Goal: Task Accomplishment & Management: Use online tool/utility

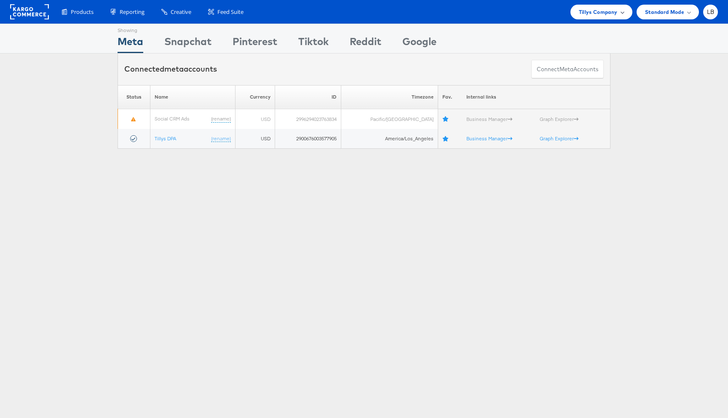
click at [612, 14] on span "Tillys Company" at bounding box center [598, 12] width 39 height 9
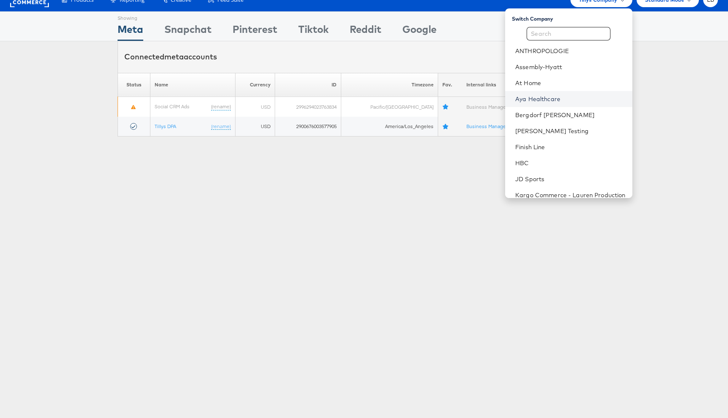
click at [533, 99] on link "Aya Healthcare" at bounding box center [570, 99] width 110 height 8
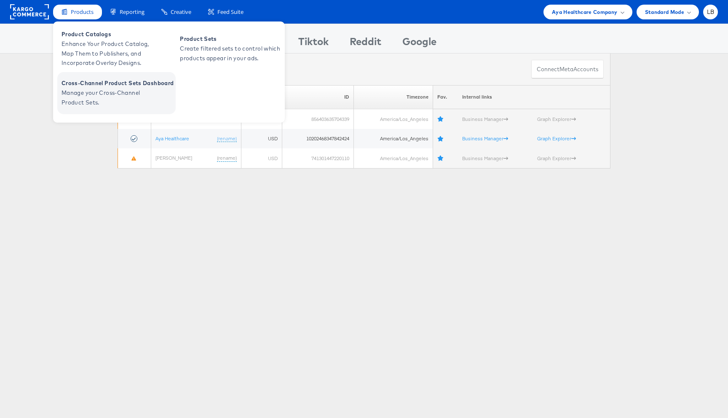
click at [88, 90] on span "Manage your Cross-Channel Product Sets." at bounding box center [112, 97] width 101 height 19
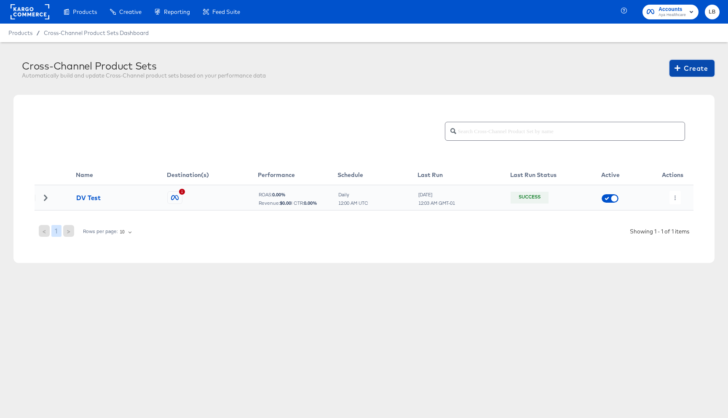
click at [687, 68] on span "Create" at bounding box center [692, 68] width 32 height 12
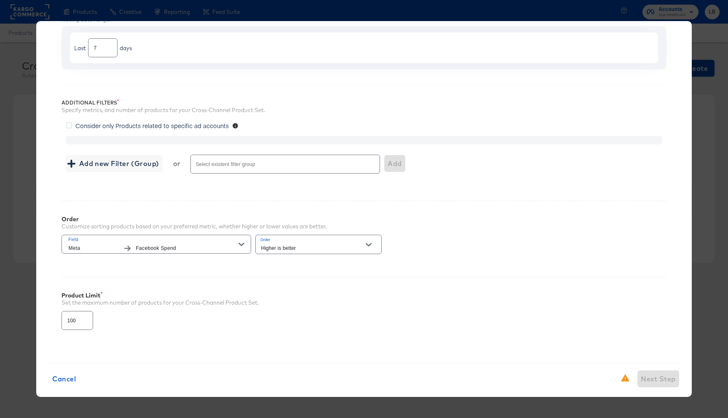
scroll to position [101, 0]
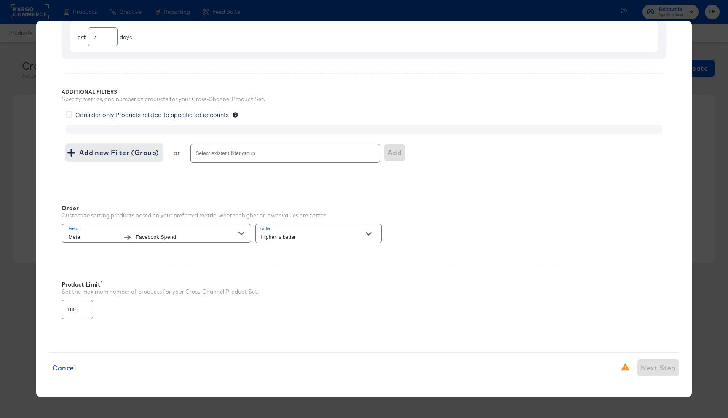
click at [126, 149] on span "Add new Filter (Group)" at bounding box center [114, 153] width 90 height 12
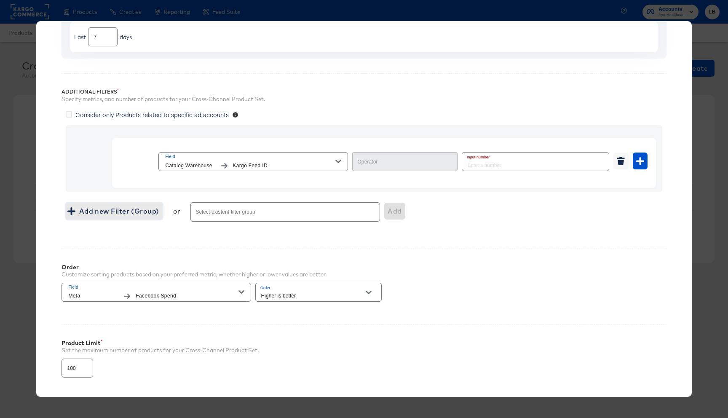
type input "Equal"
click at [340, 161] on icon "button" at bounding box center [338, 161] width 6 height 3
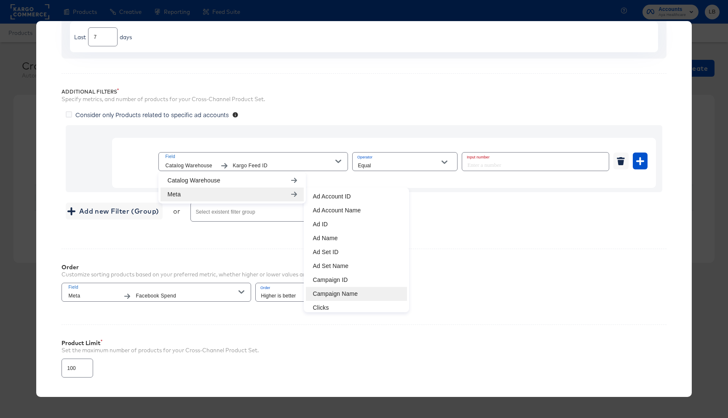
click at [338, 292] on li "Campaign Name" at bounding box center [356, 294] width 101 height 14
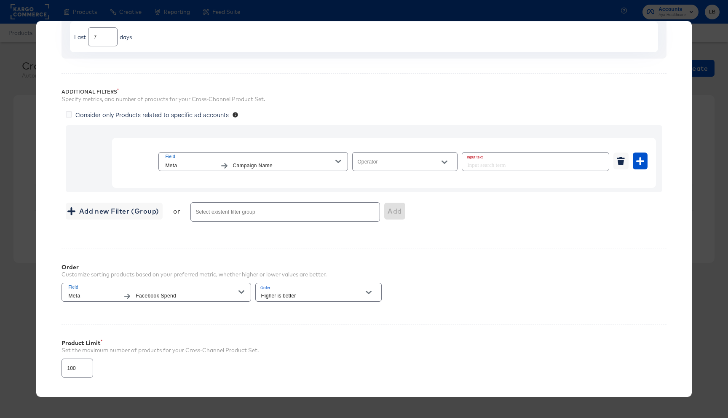
click at [436, 164] on div at bounding box center [445, 162] width 18 height 13
click at [448, 161] on button "Open" at bounding box center [444, 162] width 13 height 13
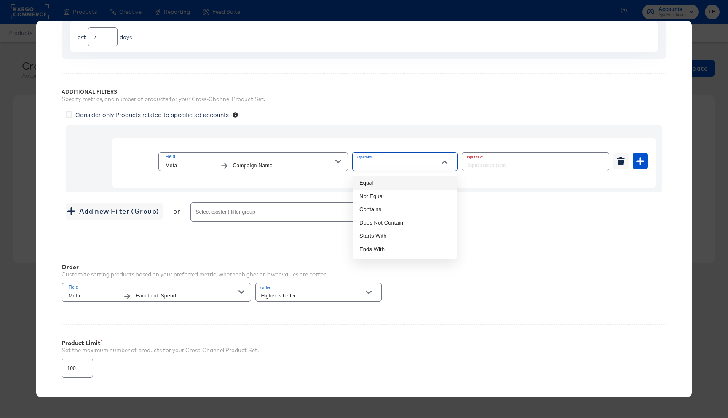
click at [420, 185] on li "Equal" at bounding box center [405, 182] width 105 height 13
type input "Equal"
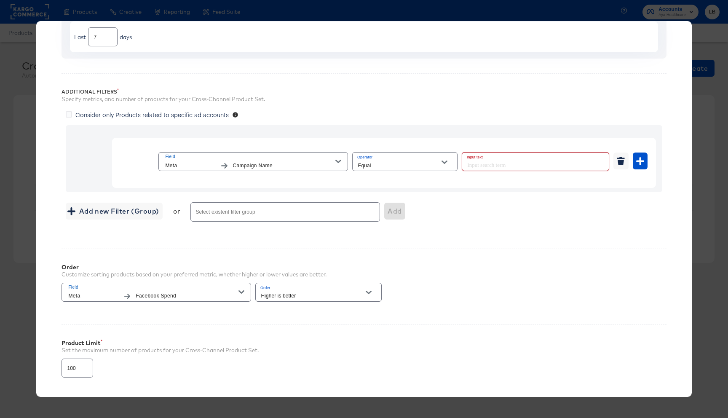
click at [487, 164] on input "text" at bounding box center [535, 162] width 147 height 18
paste input "LotusOne - Locums - Facebook & Instagram - Customer Match & Remarketing"
type input "LotusOne - Locums - Facebook & Instagram - Customer Match & Remarketing"
click at [509, 220] on div "Add new Filter (Group) or Select existent filter group Add" at bounding box center [364, 212] width 596 height 22
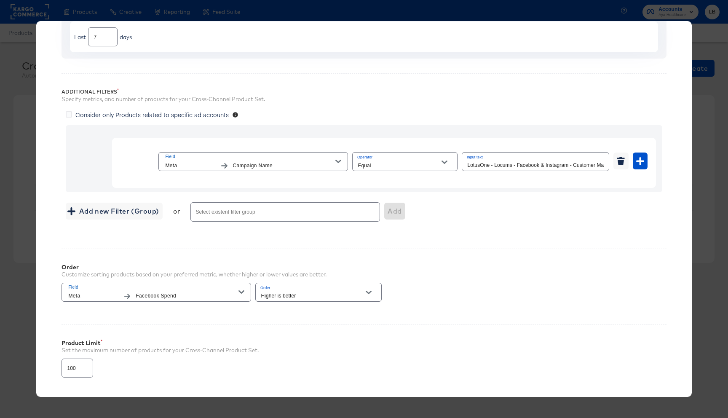
scroll to position [160, 0]
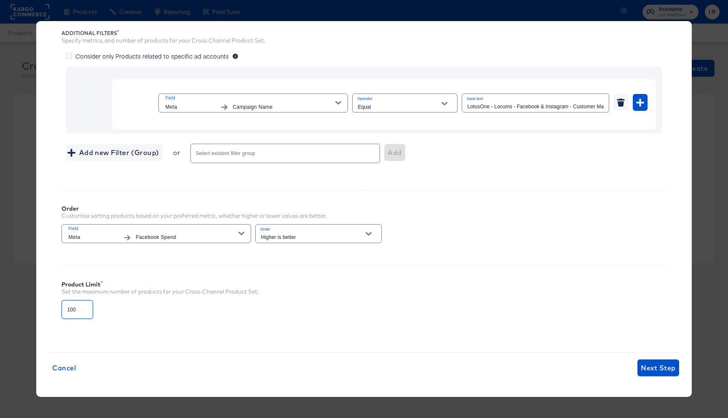
click at [72, 309] on input "100" at bounding box center [77, 306] width 31 height 18
type input "1000"
click at [544, 306] on div "Product Limit Set the maximum number of products for your Cross-Channel Product…" at bounding box center [364, 296] width 605 height 61
click at [656, 374] on button "Next Step" at bounding box center [658, 367] width 41 height 17
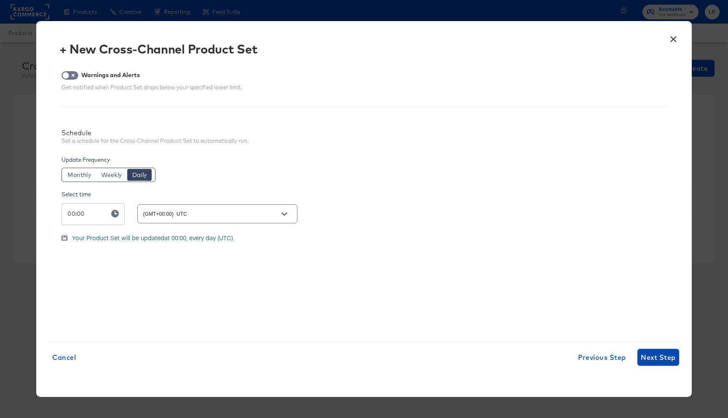
click at [648, 357] on span "Next Step" at bounding box center [658, 357] width 35 height 12
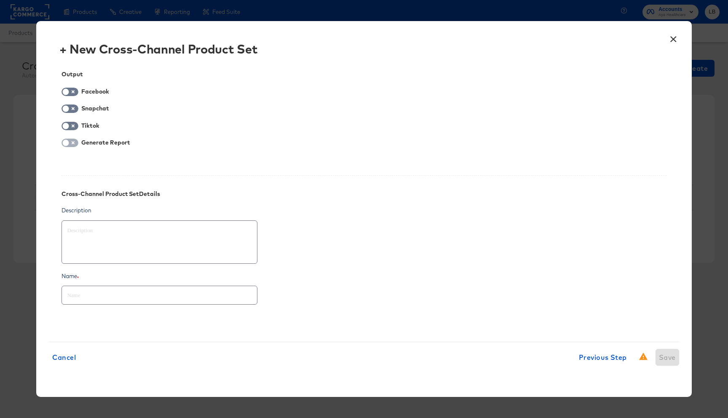
click at [72, 142] on input "checkbox" at bounding box center [65, 145] width 25 height 8
checkbox input "true"
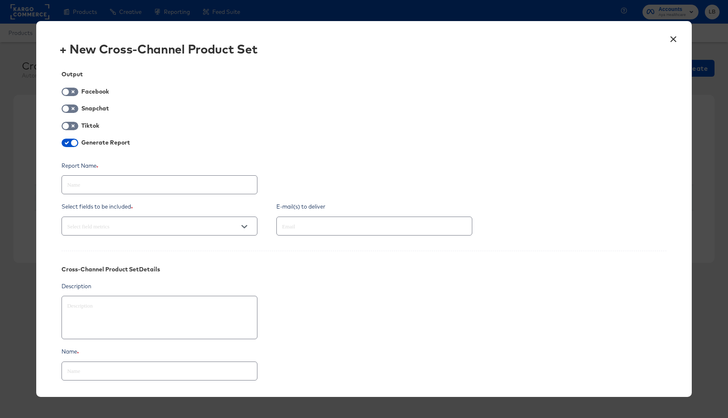
click at [114, 188] on input "text" at bounding box center [159, 181] width 195 height 18
type textarea "x"
type input "P"
type textarea "x"
type input "Pr"
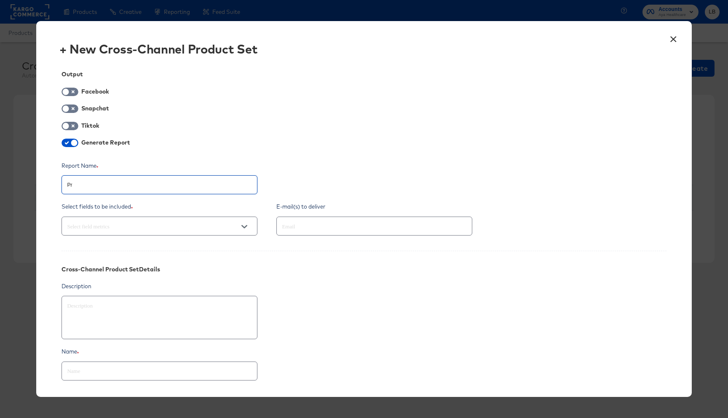
type textarea "x"
type input "Pro"
type textarea "x"
type input "Prod"
type textarea "x"
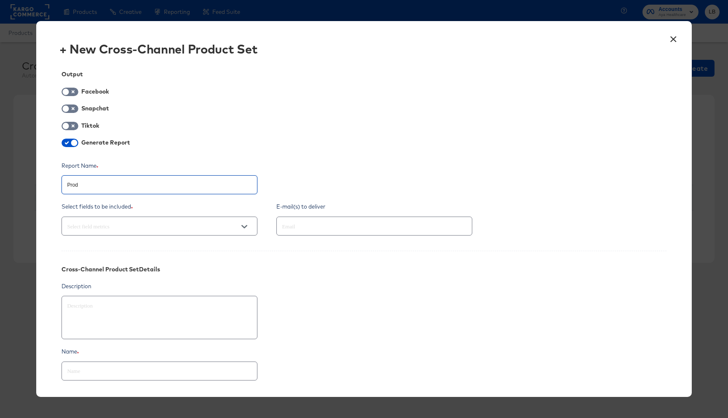
type input "Produ"
type textarea "x"
type input "Produc"
type textarea "x"
type input "Product"
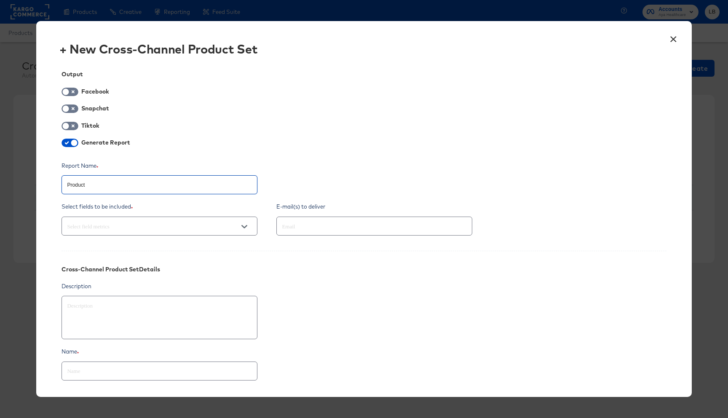
type textarea "x"
type input "Product"
type textarea "x"
type input "Product T"
type textarea "x"
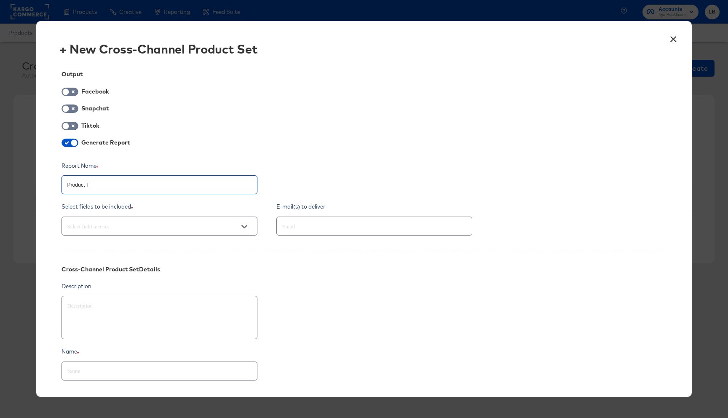
type input "Product Tr"
type textarea "x"
type input "Product Tre"
type textarea "x"
type input "Product Trend"
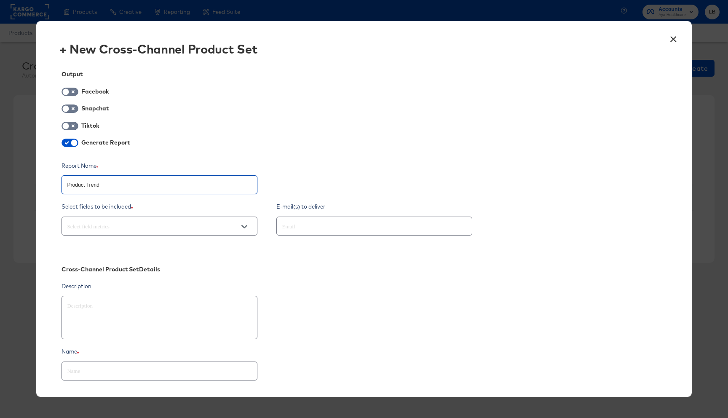
type textarea "x"
type input "Product Trend"
type textarea "x"
type input "Product Trend T"
type textarea "x"
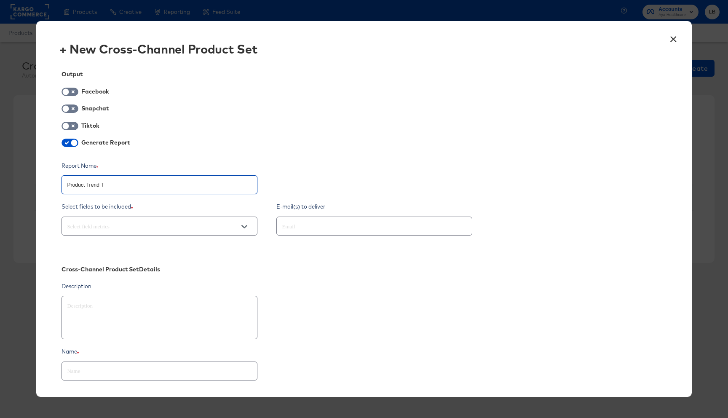
type input "Product Trend Te"
type textarea "x"
type input "Product Trend Tes"
type textarea "x"
click at [113, 235] on div at bounding box center [160, 226] width 196 height 19
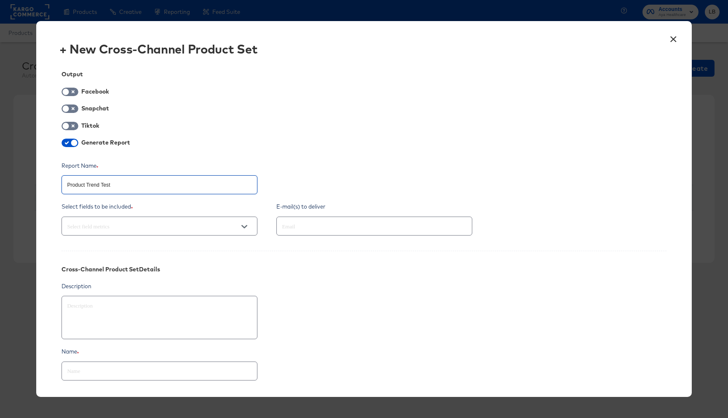
type input "Product Trend Test"
click at [243, 227] on icon "Open" at bounding box center [244, 227] width 6 height 6
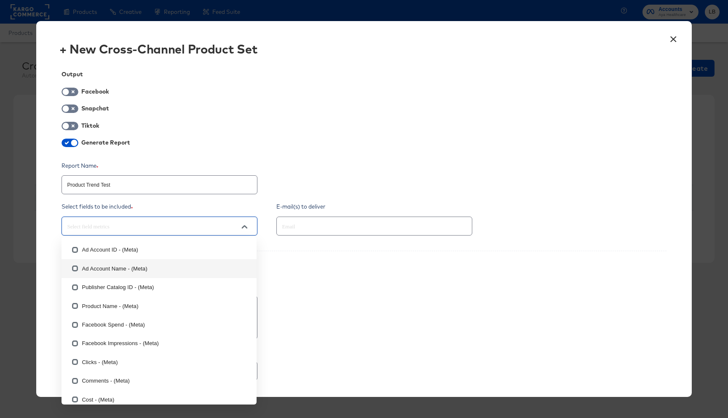
click at [153, 266] on li "Ad Account Name - (Meta)" at bounding box center [159, 268] width 195 height 19
type textarea "x"
checkbox input "true"
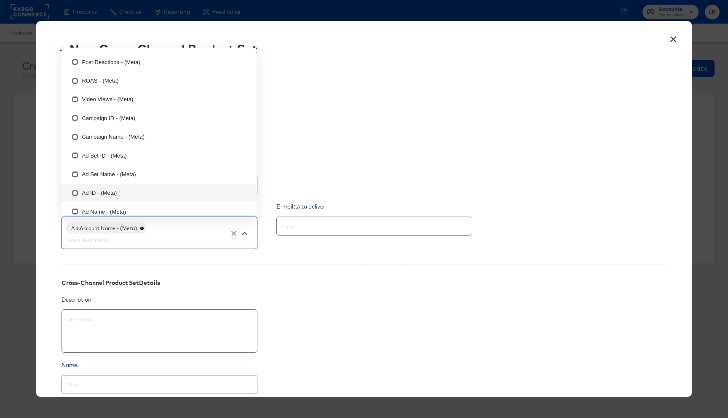
scroll to position [389, 0]
click at [139, 141] on li "Campaign Name - (Meta)" at bounding box center [159, 139] width 195 height 19
type textarea "x"
checkbox input "true"
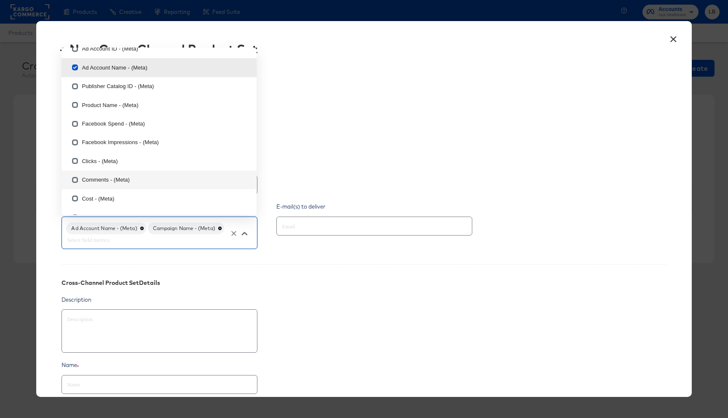
scroll to position [0, 0]
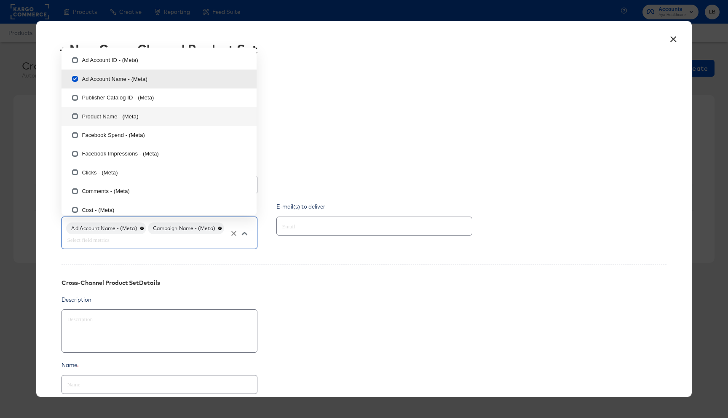
click at [109, 116] on li "Product Name - (Meta)" at bounding box center [159, 116] width 195 height 19
type textarea "x"
checkbox input "true"
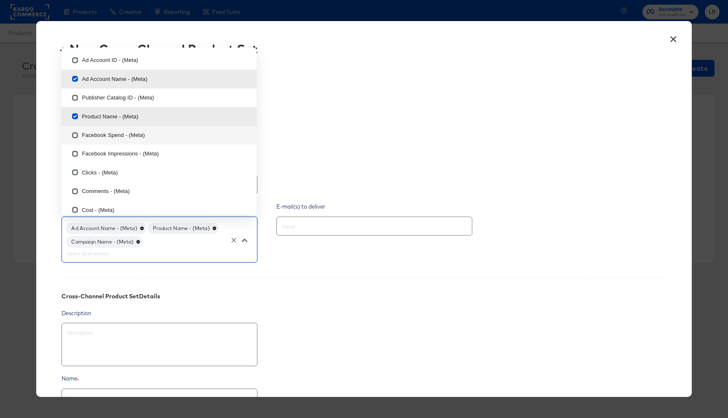
click at [113, 135] on li "Facebook Spend - (Meta)" at bounding box center [159, 135] width 195 height 19
type textarea "x"
checkbox input "true"
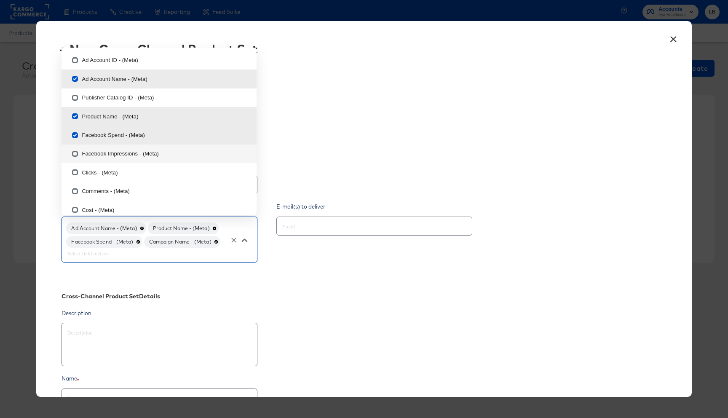
click at [113, 149] on li "Facebook Impressions - (Meta)" at bounding box center [159, 154] width 195 height 19
type textarea "x"
checkbox input "true"
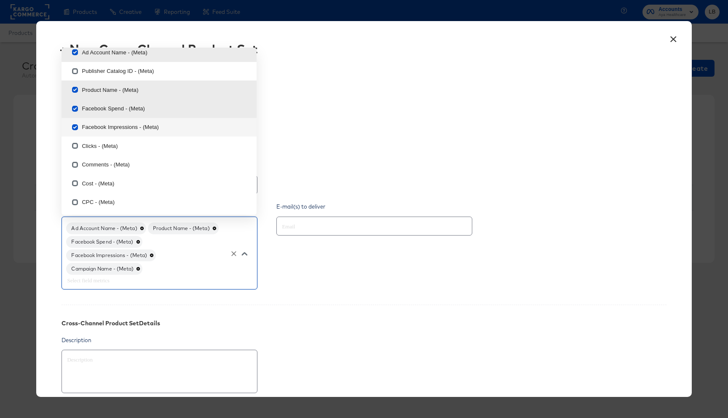
scroll to position [37, 0]
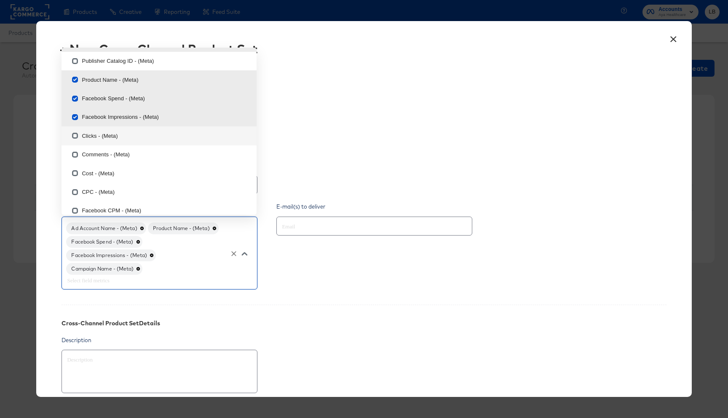
click at [121, 134] on li "Clicks - (Meta)" at bounding box center [159, 135] width 195 height 19
type textarea "x"
checkbox input "true"
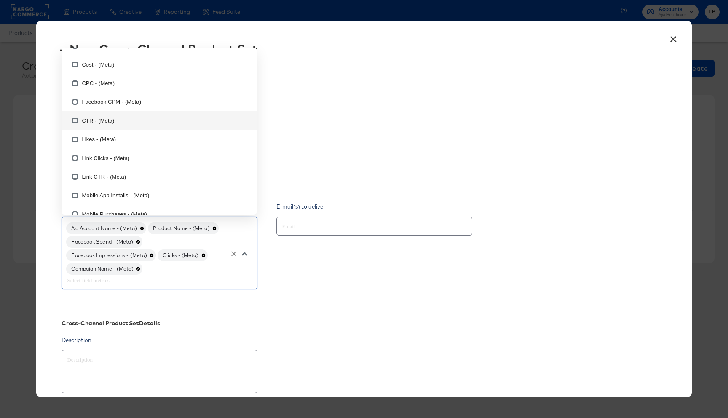
scroll to position [155, 0]
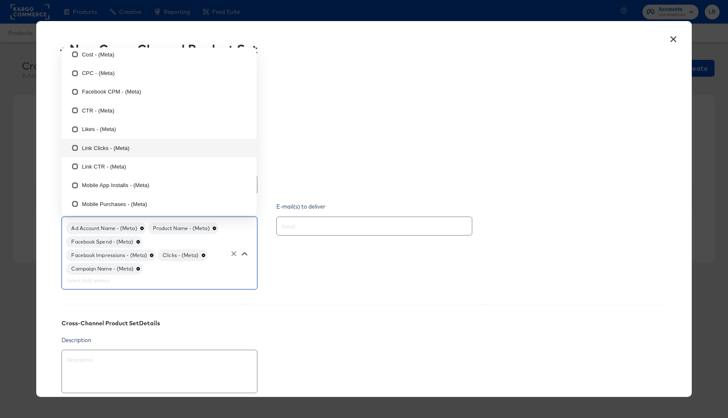
click at [134, 150] on li "Link Clicks - (Meta)" at bounding box center [159, 148] width 195 height 19
type textarea "x"
checkbox input "true"
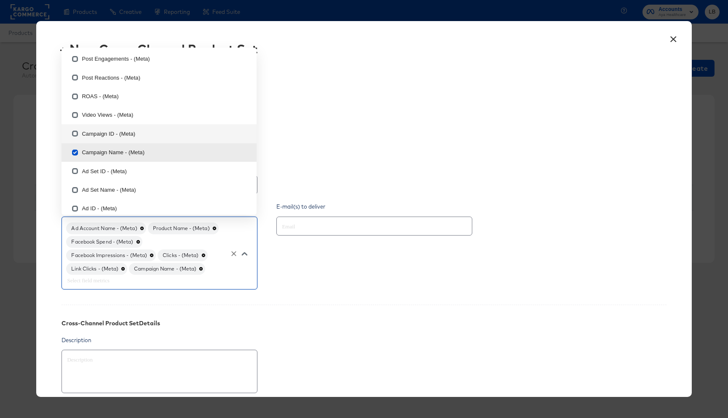
scroll to position [373, 0]
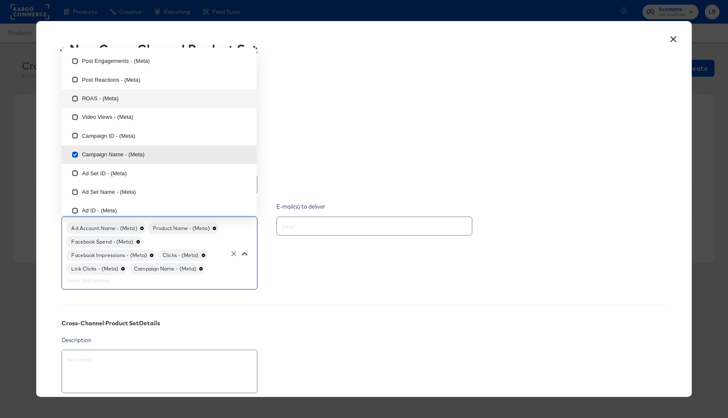
click at [161, 97] on li "ROAS - (Meta)" at bounding box center [159, 98] width 195 height 19
type textarea "x"
checkbox input "true"
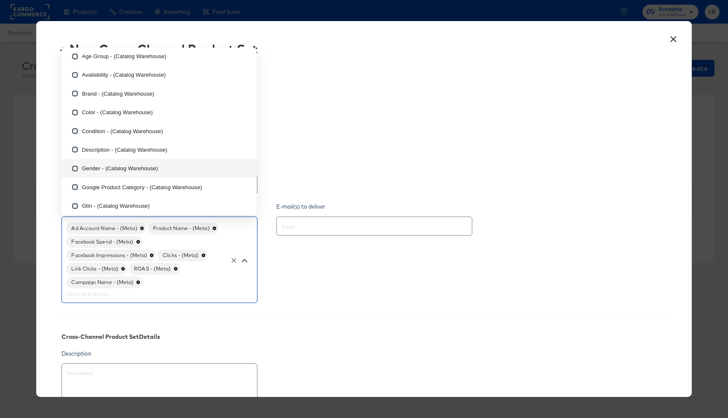
scroll to position [608, 0]
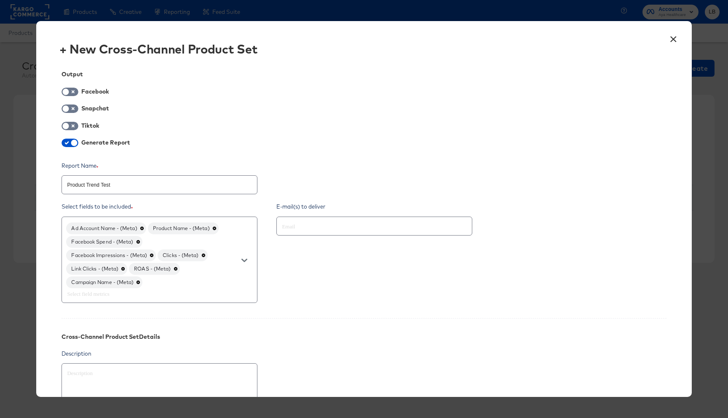
click at [343, 295] on div "E-mail(s) to deliver" at bounding box center [380, 254] width 209 height 102
click at [342, 227] on input "text" at bounding box center [362, 227] width 164 height 10
type input "lauren.brennan@kargo.com"
click at [412, 279] on div "E-mail(s) to deliver lauren.brennan@kargo.com" at bounding box center [380, 254] width 209 height 102
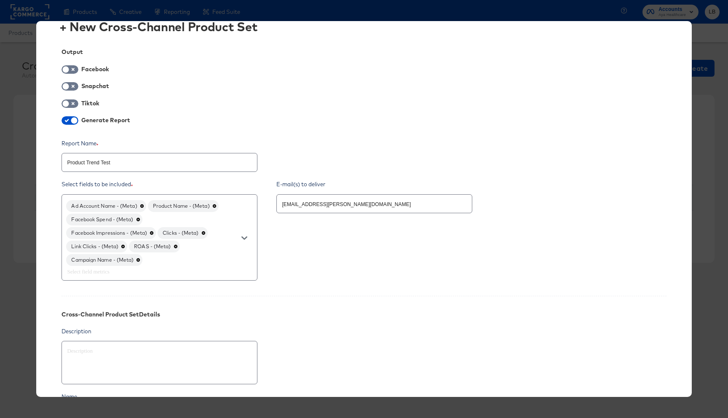
click at [141, 161] on input "Product Trend Test" at bounding box center [159, 159] width 195 height 18
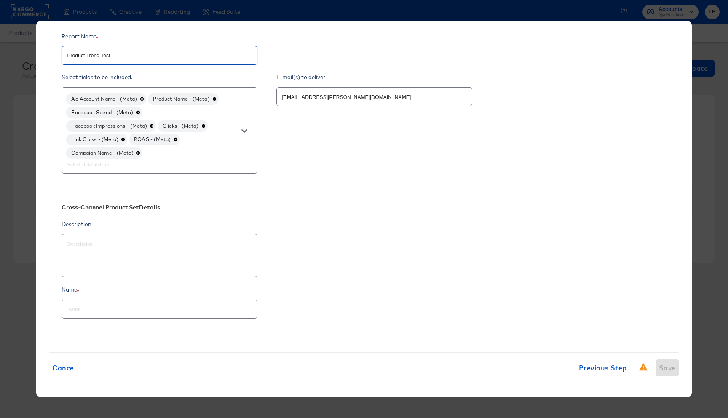
click at [178, 311] on input "text" at bounding box center [159, 306] width 195 height 18
paste input "Product Trend Test"
type textarea "x"
type input "Product Trend Test"
click at [355, 297] on div "Name Product Trend Test" at bounding box center [364, 303] width 605 height 35
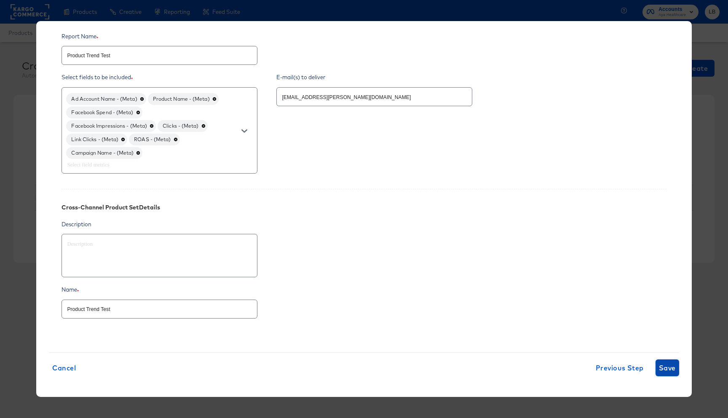
click at [666, 364] on span "Save" at bounding box center [667, 368] width 17 height 12
type textarea "x"
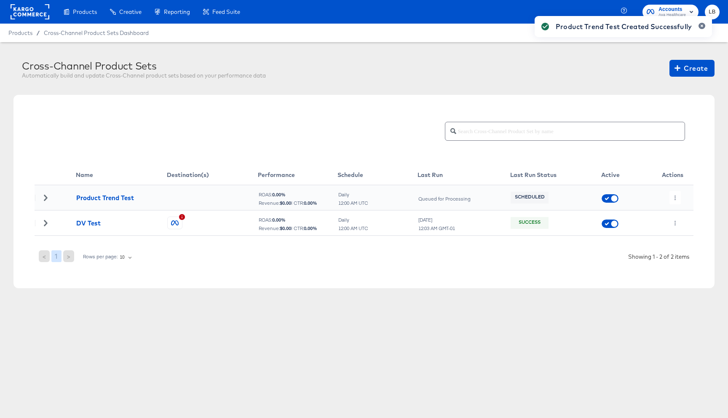
click at [675, 196] on div "Product Trend Test Created Successfully" at bounding box center [623, 194] width 194 height 373
click at [675, 197] on icon "button" at bounding box center [675, 198] width 5 height 5
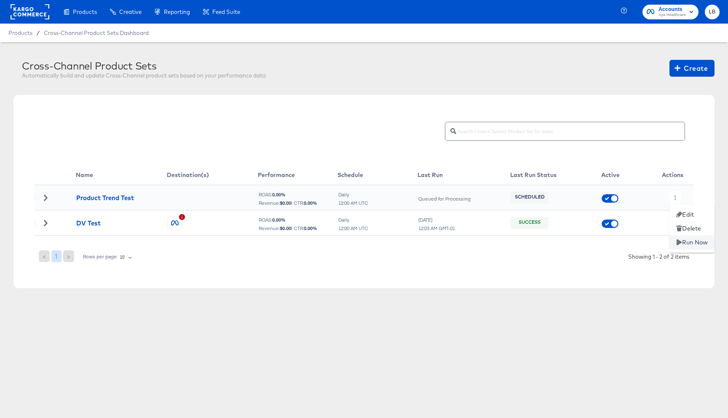
click at [691, 244] on li "Run Now" at bounding box center [692, 243] width 45 height 14
click at [47, 198] on icon at bounding box center [45, 198] width 3 height 6
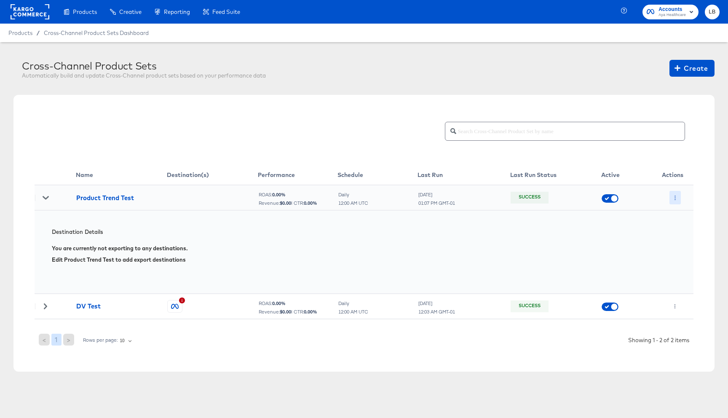
click at [673, 199] on button "button" at bounding box center [675, 197] width 11 height 13
click at [689, 213] on li "Edit" at bounding box center [692, 215] width 45 height 14
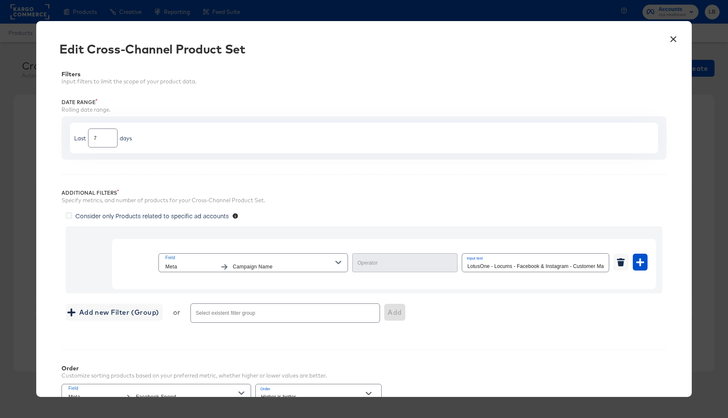
type input "Equal"
click at [528, 264] on input "LotusOne - Locums - Facebook & Instagram - Customer Match & Remarketing" at bounding box center [535, 263] width 147 height 18
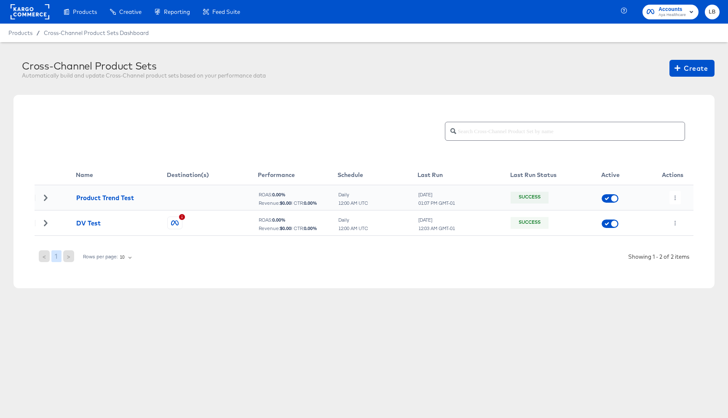
click at [26, 14] on rect at bounding box center [30, 11] width 39 height 15
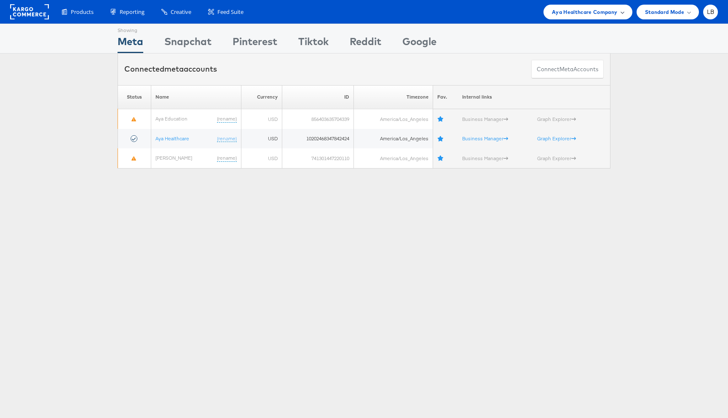
click at [616, 10] on span "Aya Healthcare Company" at bounding box center [585, 12] width 66 height 9
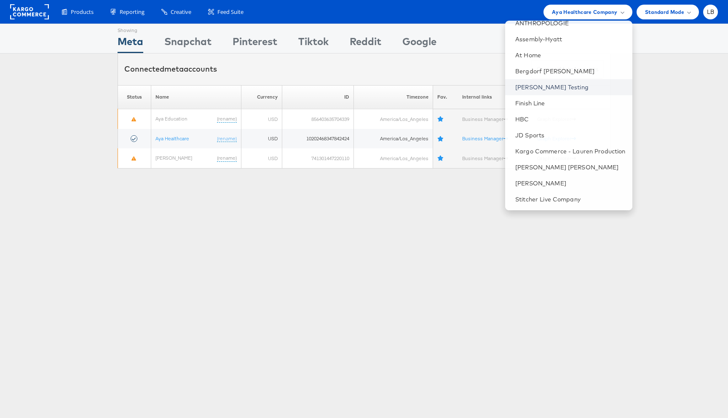
scroll to position [42, 0]
click at [550, 102] on link "Finish Line" at bounding box center [570, 101] width 110 height 8
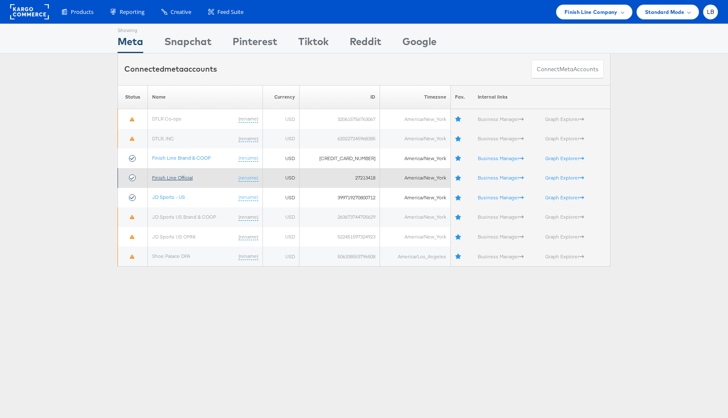
click at [182, 179] on link "Finish Line Official" at bounding box center [172, 177] width 41 height 6
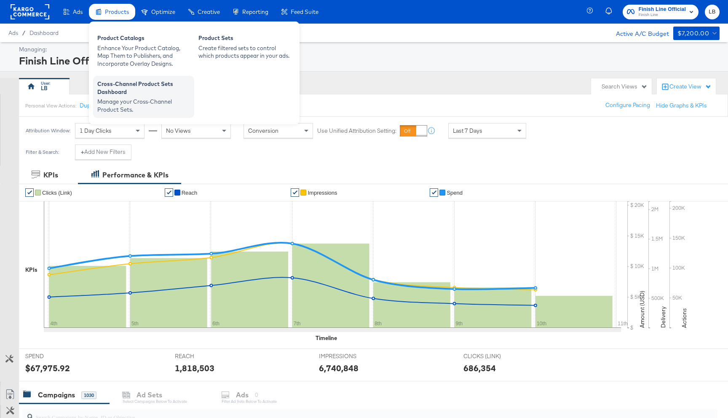
click at [136, 88] on div "Cross-Channel Product Sets Dashboard" at bounding box center [143, 89] width 93 height 18
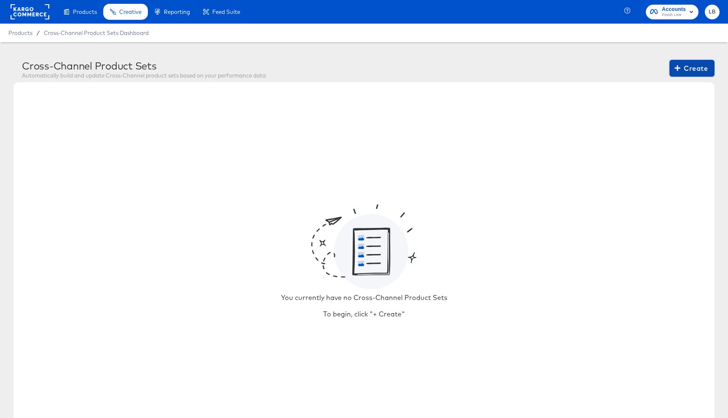
click at [697, 69] on span "Create" at bounding box center [692, 68] width 32 height 12
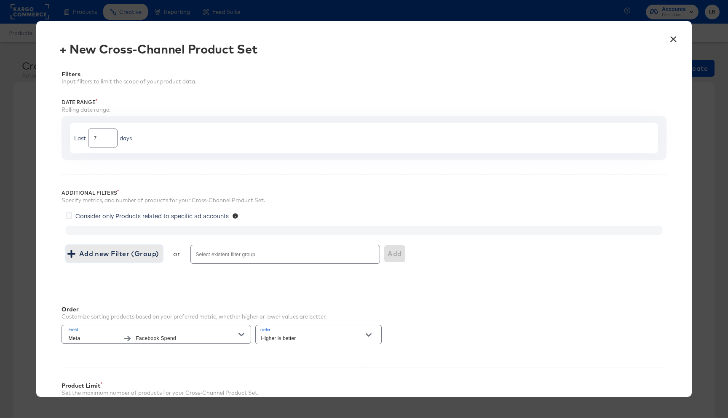
click at [97, 257] on span "Add new Filter (Group)" at bounding box center [114, 254] width 90 height 12
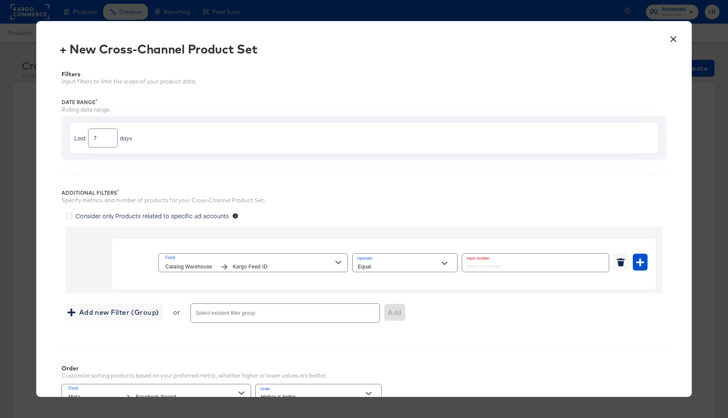
click at [338, 263] on icon "button" at bounding box center [338, 262] width 6 height 3
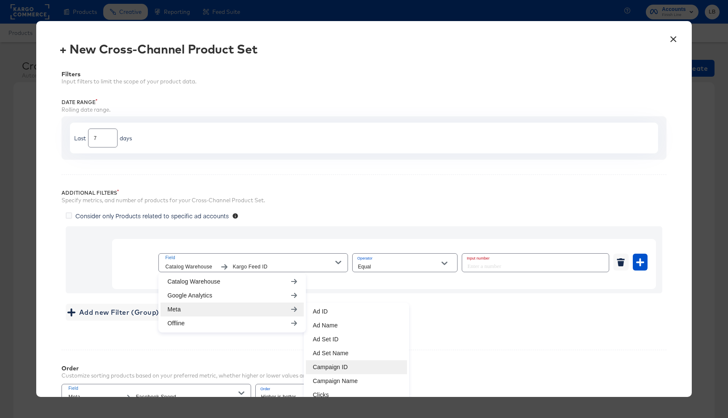
scroll to position [30, 0]
click at [351, 381] on li "Campaign Name" at bounding box center [356, 379] width 101 height 14
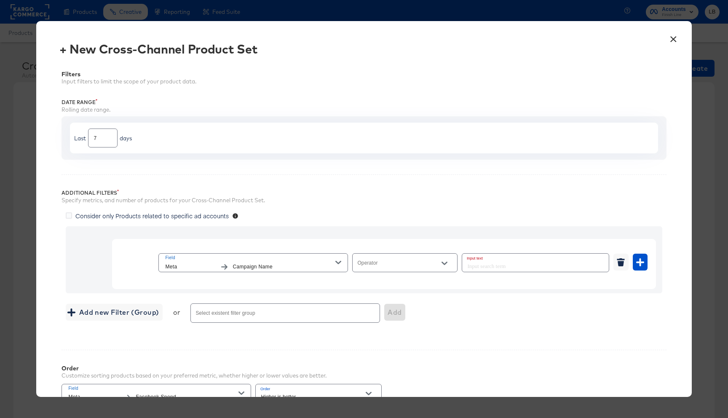
click at [431, 265] on input "Operator" at bounding box center [398, 267] width 85 height 10
click at [409, 278] on li "Equal" at bounding box center [405, 283] width 105 height 13
type input "Equal"
click at [491, 264] on input "text" at bounding box center [535, 263] width 147 height 18
paste input "ASC Campaign_Lapsed"
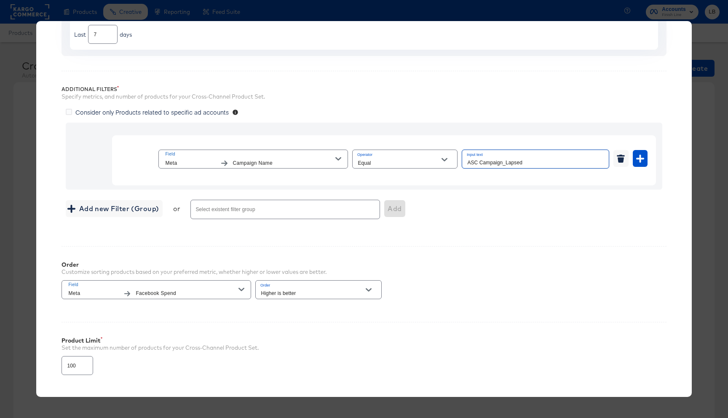
scroll to position [118, 0]
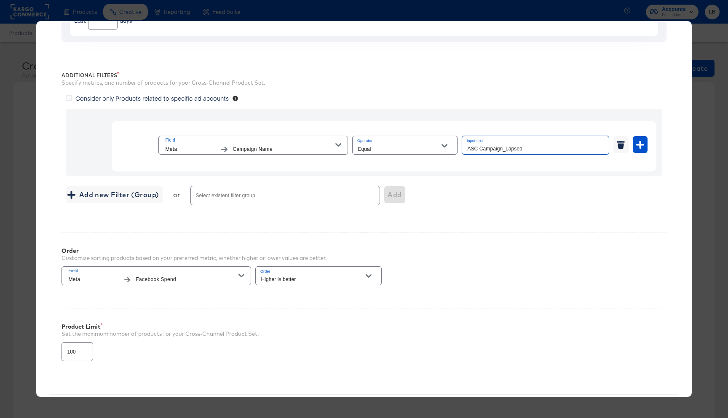
type input "ASC Campaign_Lapsed"
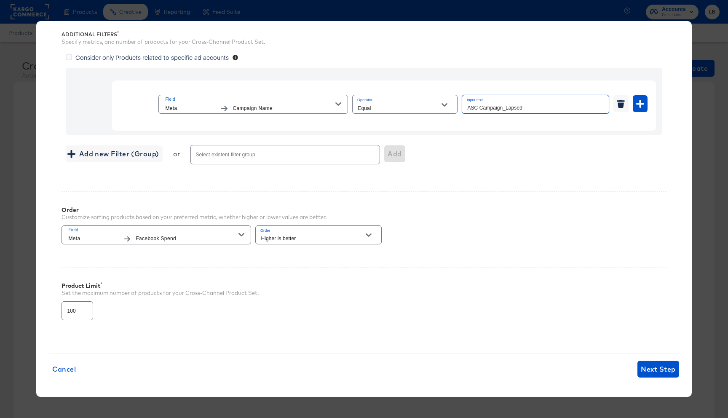
scroll to position [160, 0]
click at [70, 56] on icon at bounding box center [69, 56] width 6 height 6
click at [0, 0] on input "Consider only Products related to specific ad accounts" at bounding box center [0, 0] width 0 height 0
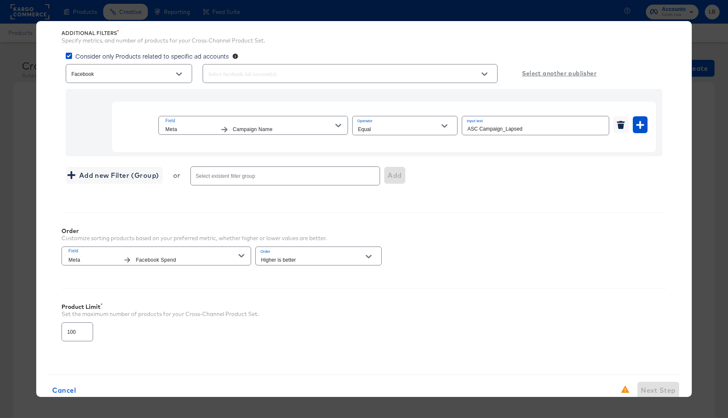
scroll to position [174, 0]
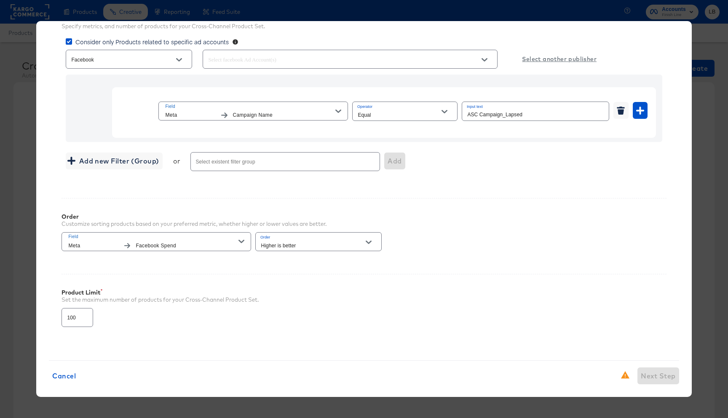
click at [631, 322] on div "Product Limit Set the maximum number of products for your Cross-Channel Product…" at bounding box center [364, 304] width 605 height 61
click at [67, 43] on icon at bounding box center [69, 41] width 6 height 6
click at [0, 0] on input "Consider only Products related to specific ad accounts" at bounding box center [0, 0] width 0 height 0
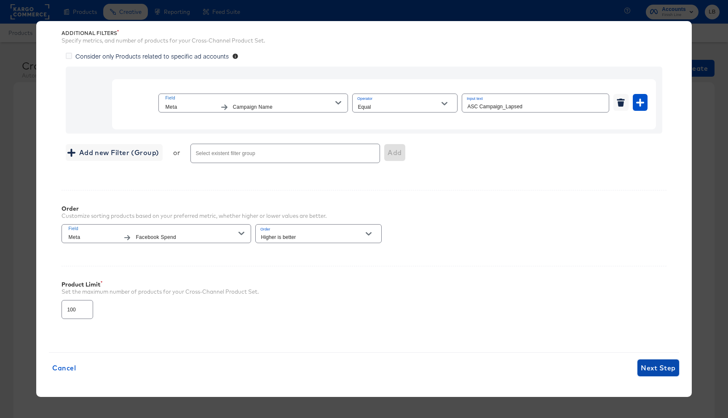
click at [640, 367] on button "Next Step" at bounding box center [658, 367] width 41 height 17
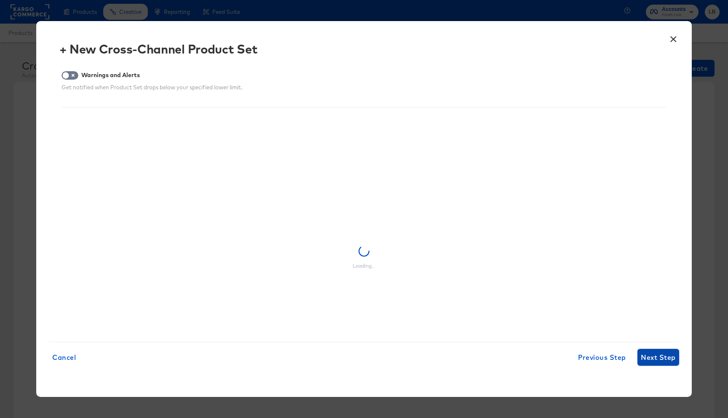
scroll to position [0, 0]
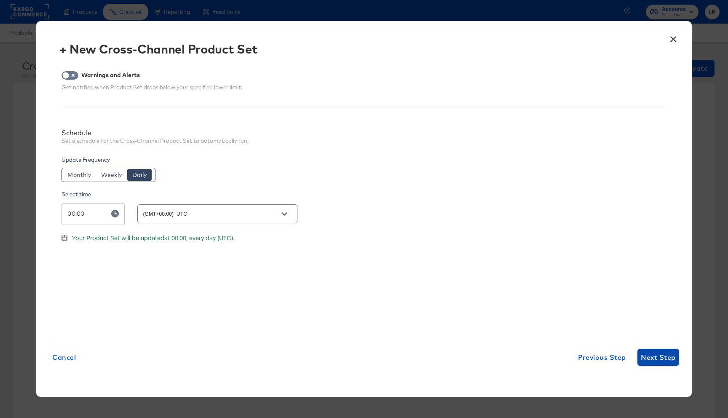
click at [659, 356] on span "Next Step" at bounding box center [658, 357] width 35 height 12
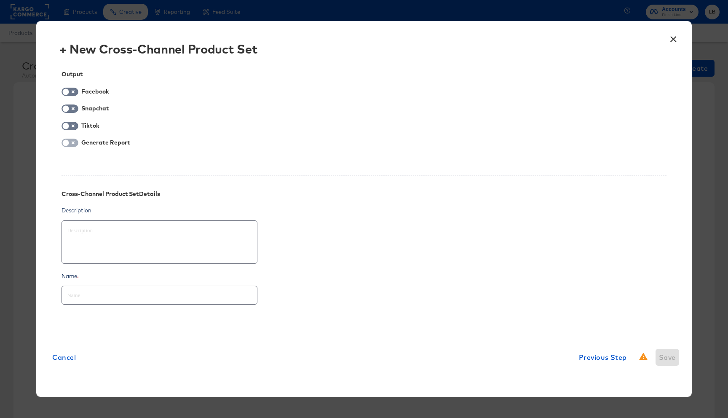
click at [66, 140] on span at bounding box center [66, 143] width 6 height 6
click at [70, 142] on input "checkbox" at bounding box center [65, 145] width 25 height 8
checkbox input "true"
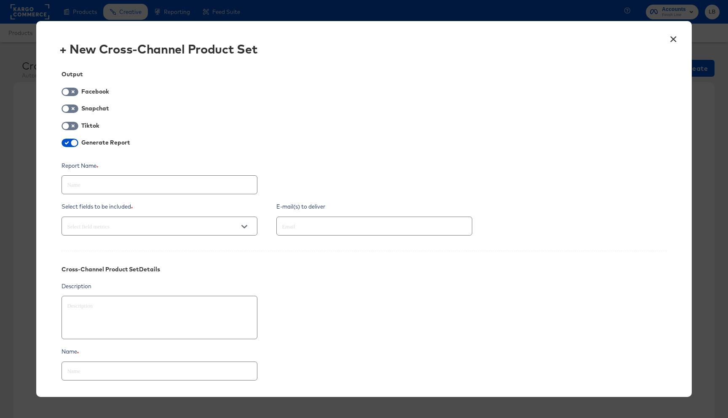
click at [102, 182] on input "text" at bounding box center [159, 181] width 195 height 18
type textarea "x"
type input "P"
type textarea "x"
type input "Pr"
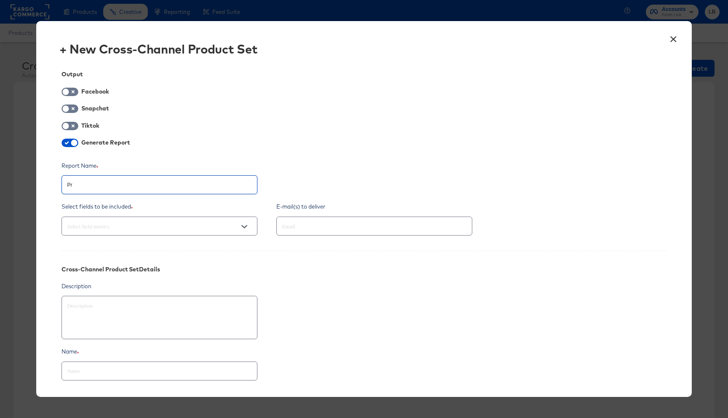
type textarea "x"
type input "Pro"
type textarea "x"
type input "Prod"
type textarea "x"
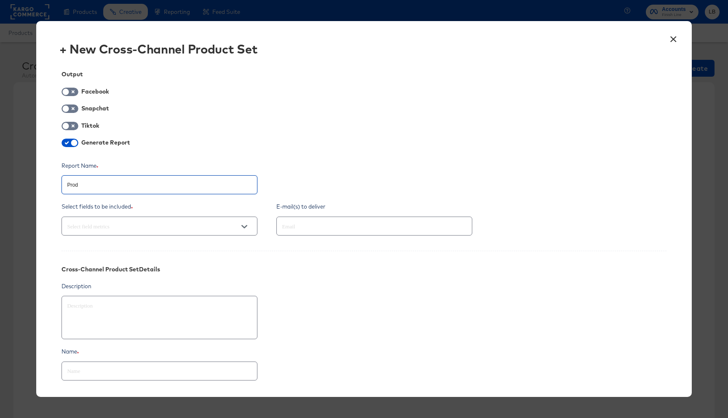
type input "Produ"
type textarea "x"
type input "Produc"
type textarea "x"
type input "Product"
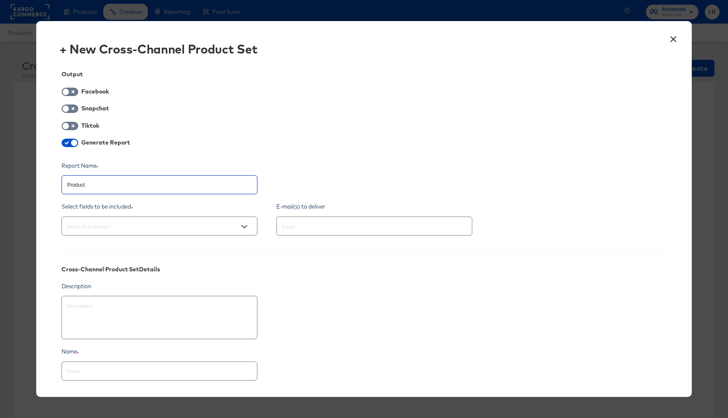
type textarea "x"
type input "Product"
type textarea "x"
type input "Product T"
type textarea "x"
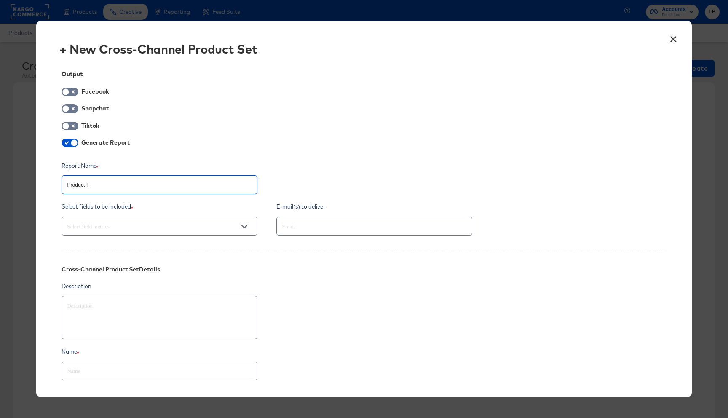
type input "Product Tr"
type textarea "x"
type input "Product Tre"
type textarea "x"
type input "Product Tren"
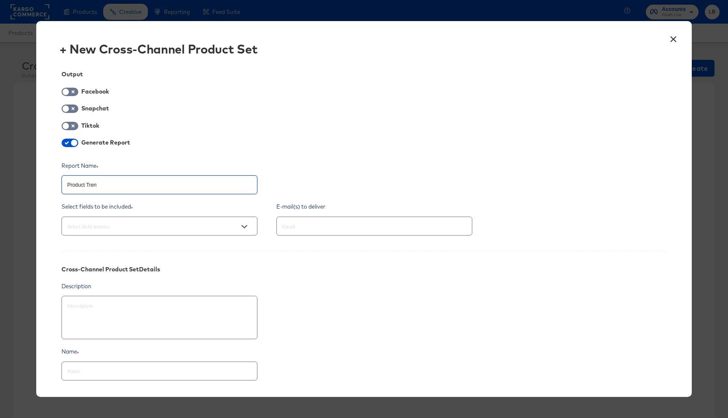
type textarea "x"
type input "Product Trend"
type textarea "x"
type input "Product Trend"
type textarea "x"
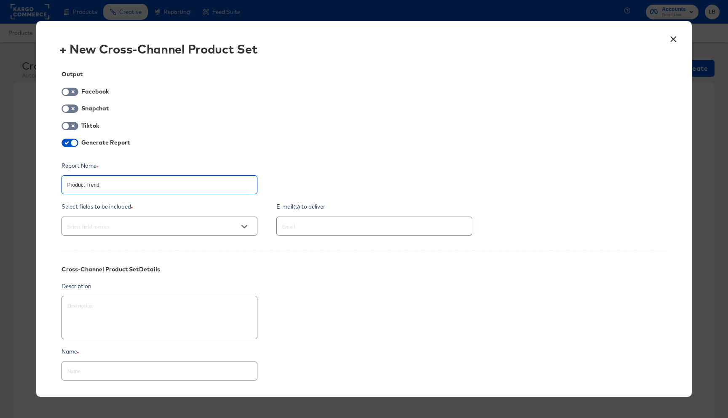
type input "Product Trend T"
type textarea "x"
type input "Product Trend Te"
type textarea "x"
type input "Product Trend Tes"
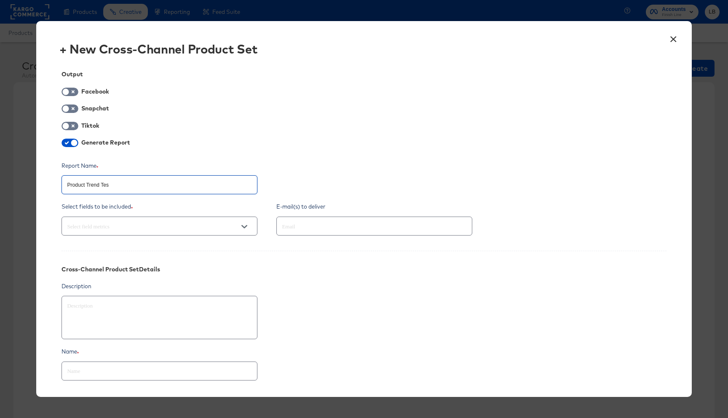
type textarea "x"
click at [119, 218] on div at bounding box center [160, 226] width 196 height 19
type input "Product Trend Test"
click at [126, 226] on input "text" at bounding box center [147, 227] width 164 height 10
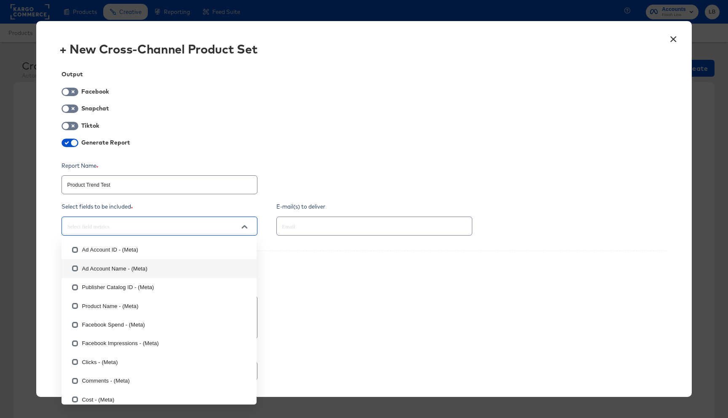
click at [139, 267] on li "Ad Account Name - (Meta)" at bounding box center [159, 268] width 195 height 19
type textarea "x"
checkbox input "true"
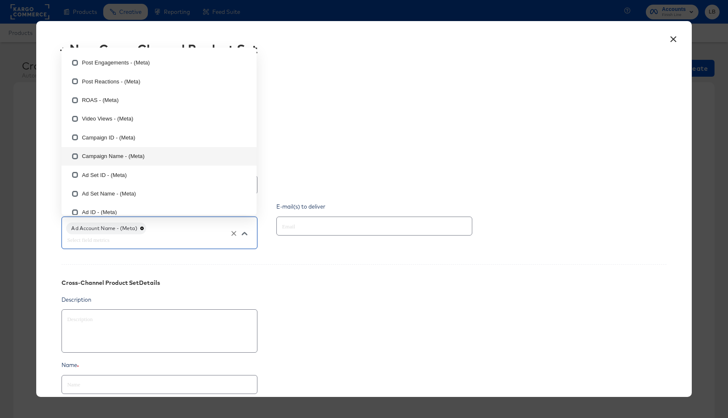
scroll to position [375, 0]
click at [143, 153] on li "Campaign Name - (Meta)" at bounding box center [159, 153] width 195 height 19
type textarea "x"
checkbox input "true"
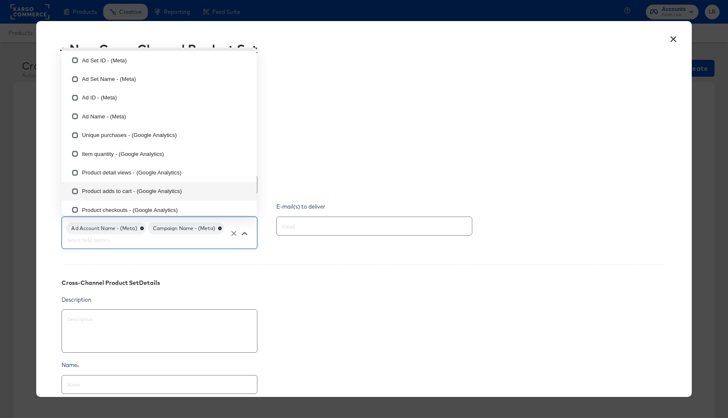
scroll to position [0, 0]
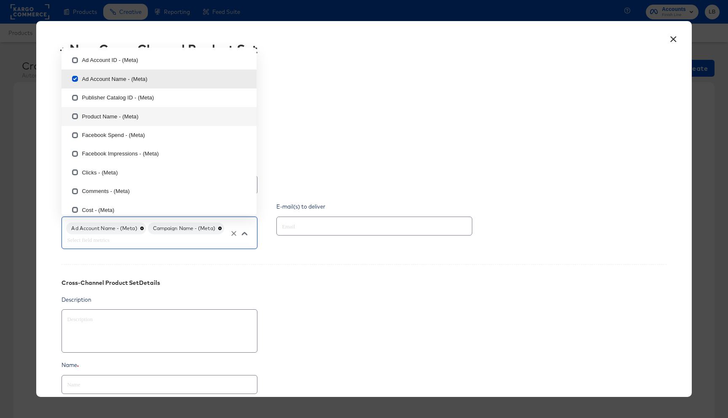
click at [111, 114] on li "Product Name - (Meta)" at bounding box center [159, 116] width 195 height 19
type textarea "x"
checkbox input "true"
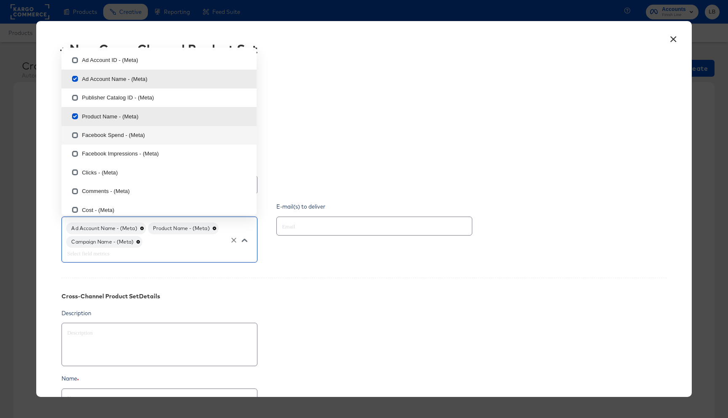
click at [106, 130] on li "Facebook Spend - (Meta)" at bounding box center [159, 135] width 195 height 19
type textarea "x"
checkbox input "true"
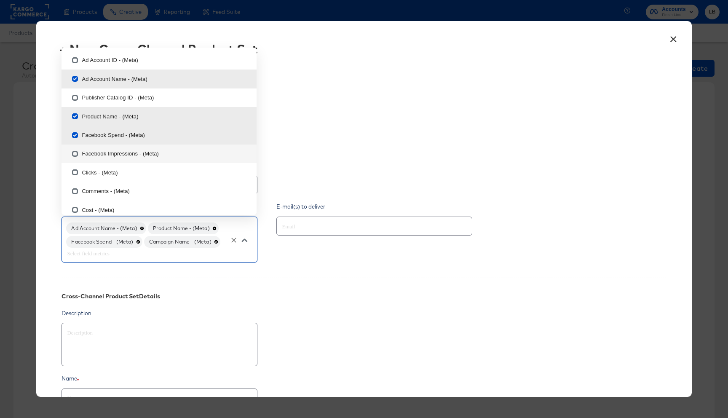
click at [107, 153] on li "Facebook Impressions - (Meta)" at bounding box center [159, 154] width 195 height 19
type textarea "x"
checkbox input "true"
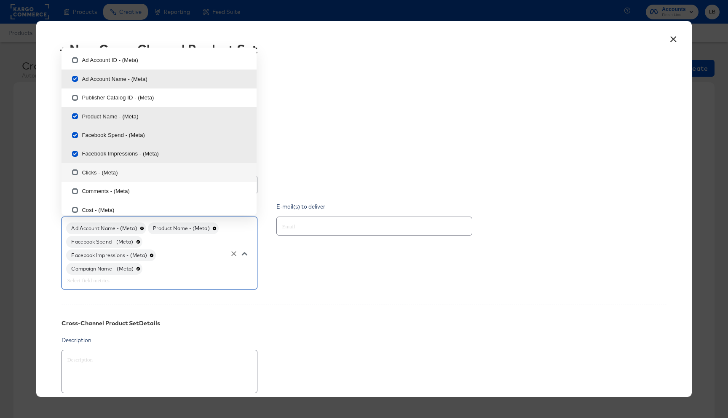
click at [142, 177] on li "Clicks - (Meta)" at bounding box center [159, 172] width 195 height 19
type textarea "x"
checkbox input "true"
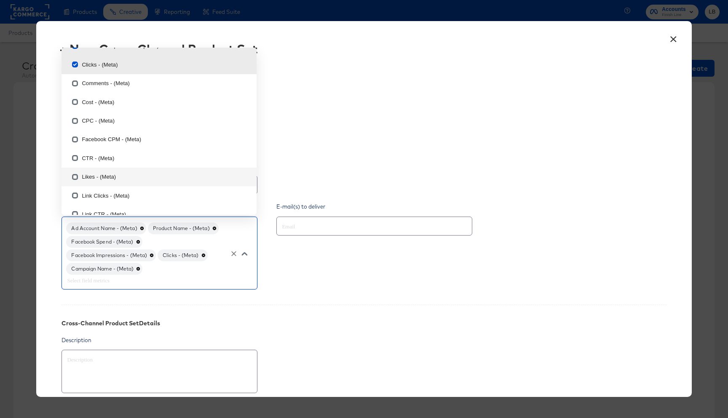
scroll to position [134, 0]
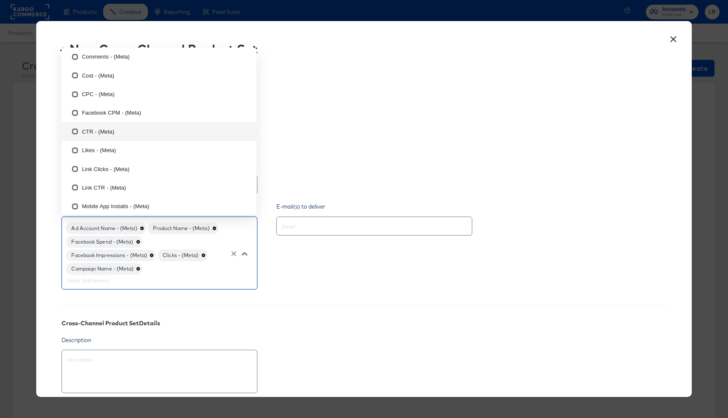
click at [142, 137] on li "CTR - (Meta)" at bounding box center [159, 131] width 195 height 19
type textarea "x"
checkbox input "true"
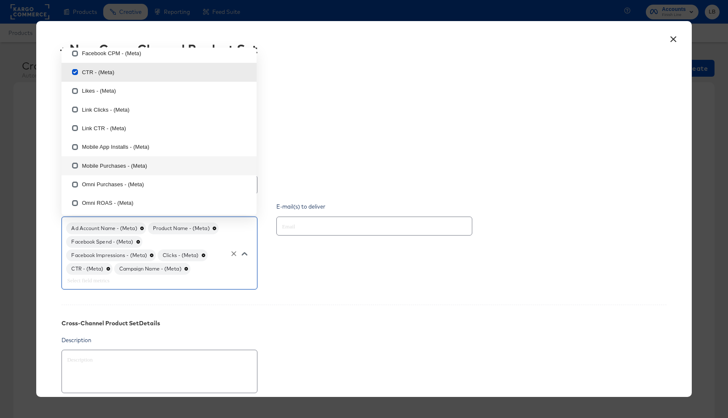
scroll to position [193, 0]
click at [137, 113] on li "Link Clicks - (Meta)" at bounding box center [159, 110] width 195 height 19
type textarea "x"
checkbox input "true"
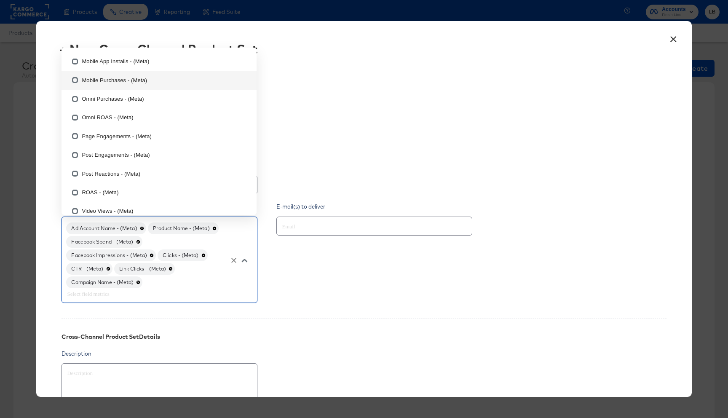
scroll to position [313, 0]
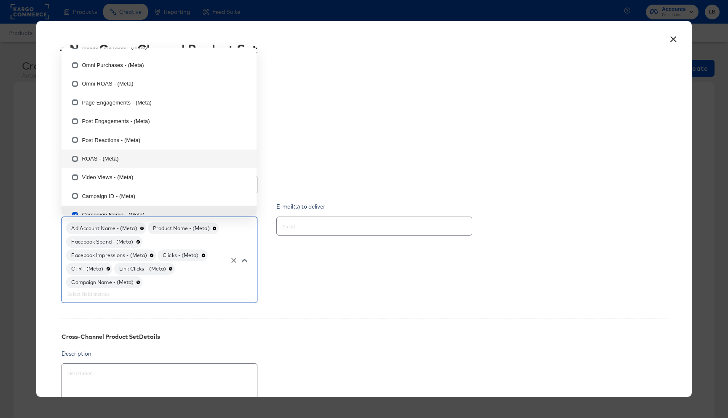
click at [140, 159] on li "ROAS - (Meta)" at bounding box center [159, 159] width 195 height 19
type textarea "x"
checkbox input "true"
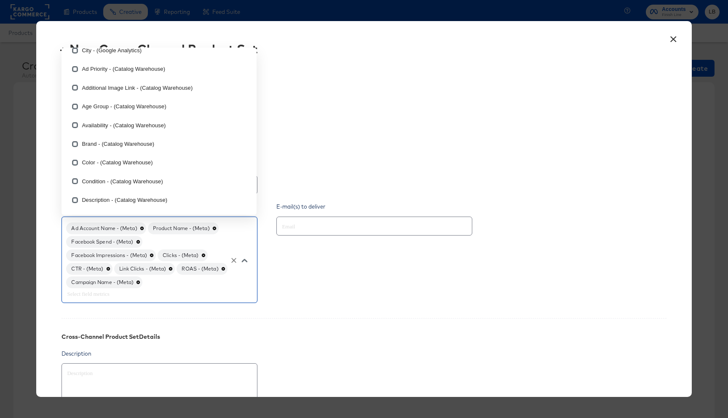
scroll to position [1294, 0]
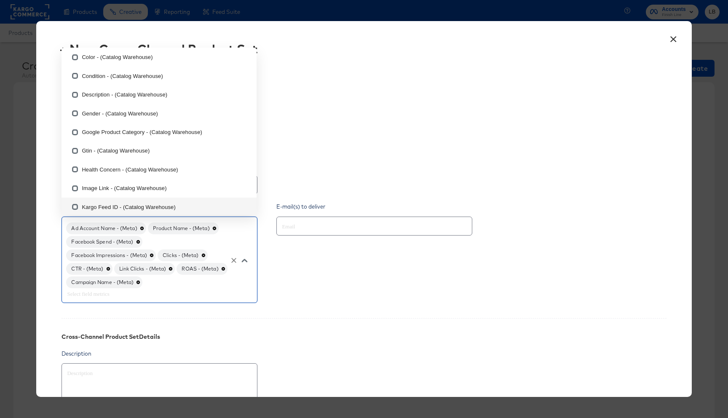
click at [337, 293] on div "E-mail(s) to deliver" at bounding box center [380, 254] width 209 height 102
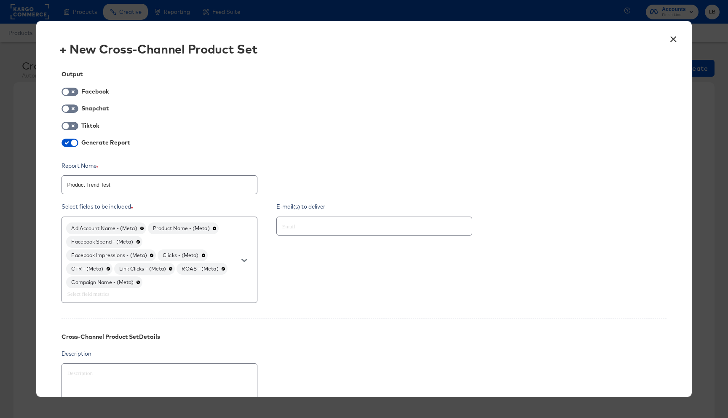
click at [340, 232] on div at bounding box center [374, 226] width 196 height 19
type input "lauren.brennan@kargo.com"
type textarea "x"
click at [356, 286] on div "E-mail(s) to deliver lauren.brennan@kargo.com" at bounding box center [380, 254] width 209 height 102
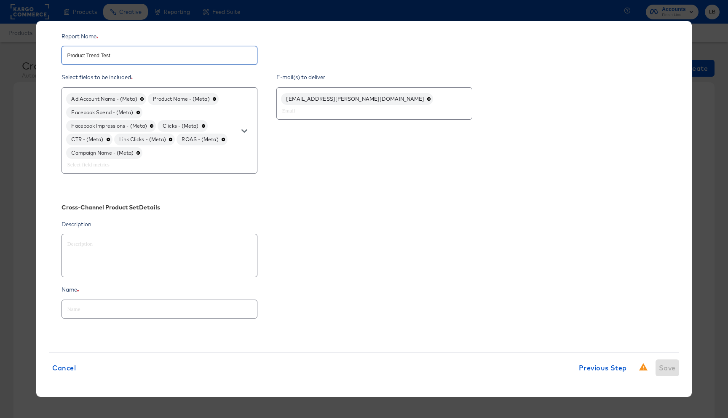
click at [137, 49] on input "Product Trend Test" at bounding box center [159, 52] width 195 height 18
click at [110, 306] on input "text" at bounding box center [159, 306] width 195 height 18
paste input "Product Trend Test"
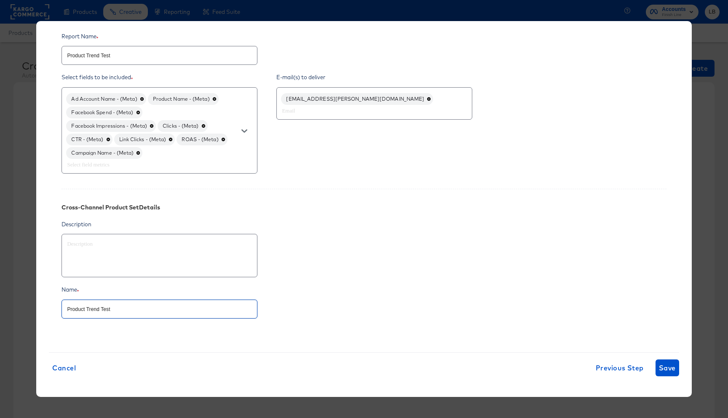
type textarea "x"
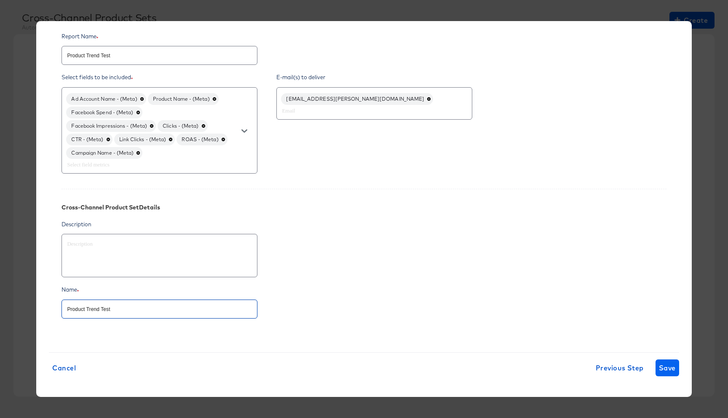
type input "Product Trend Test"
click at [665, 370] on span "Save" at bounding box center [667, 368] width 17 height 12
type textarea "x"
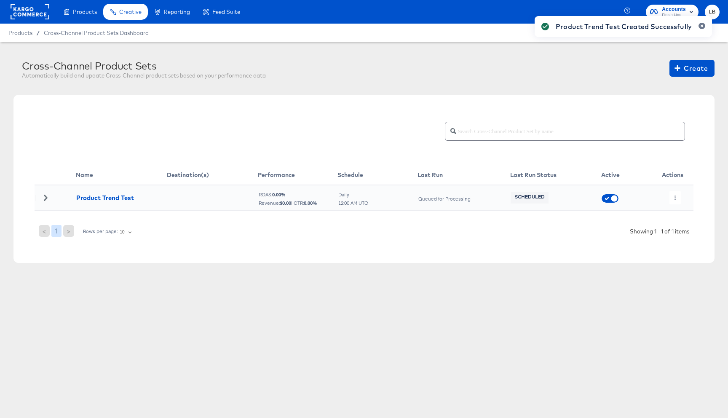
scroll to position [0, 0]
click at [676, 198] on div "Product Trend Test Created Successfully" at bounding box center [623, 194] width 194 height 373
click at [675, 198] on div "Cross-Channel Product Sets Automatically build and update Cross-Channel product…" at bounding box center [364, 171] width 728 height 259
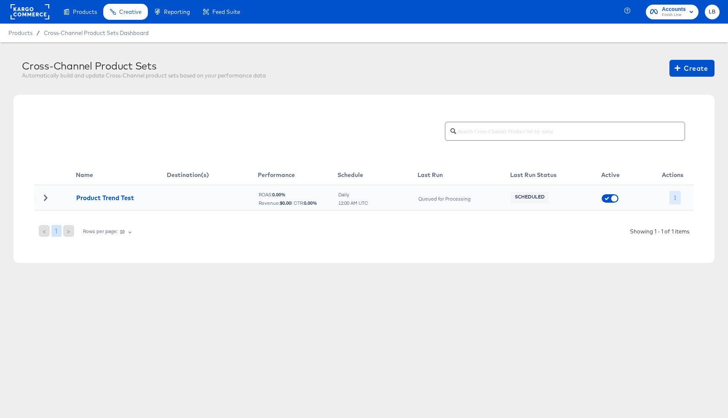
click at [675, 196] on icon "button" at bounding box center [675, 198] width 5 height 5
click at [690, 247] on li "Run Now" at bounding box center [692, 243] width 45 height 14
click at [678, 67] on icon "button" at bounding box center [678, 68] width 6 height 8
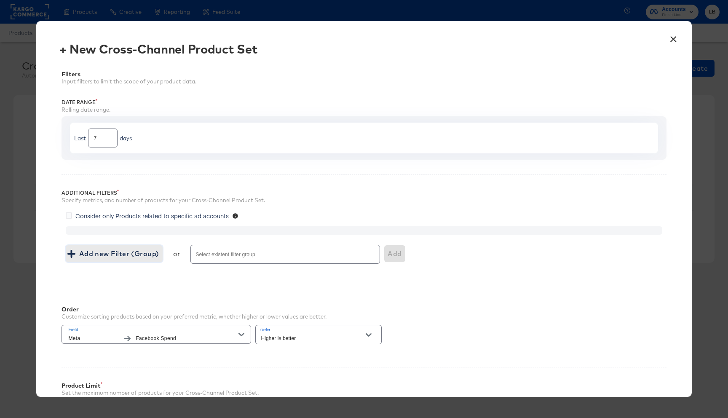
click at [124, 255] on span "Add new Filter (Group)" at bounding box center [114, 254] width 90 height 12
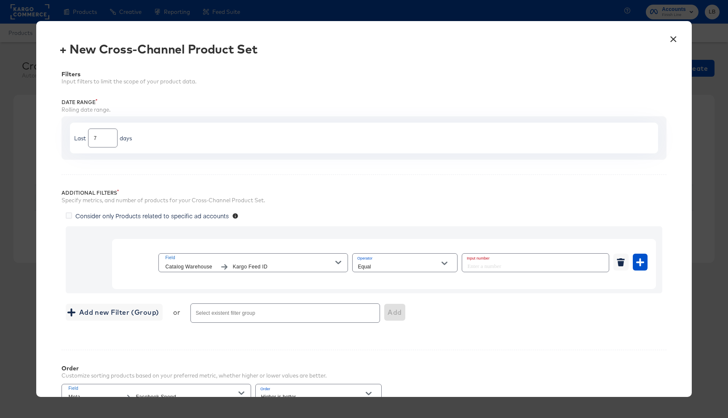
click at [339, 267] on span "Field Catalog Warehouse Kargo Feed ID" at bounding box center [253, 262] width 176 height 17
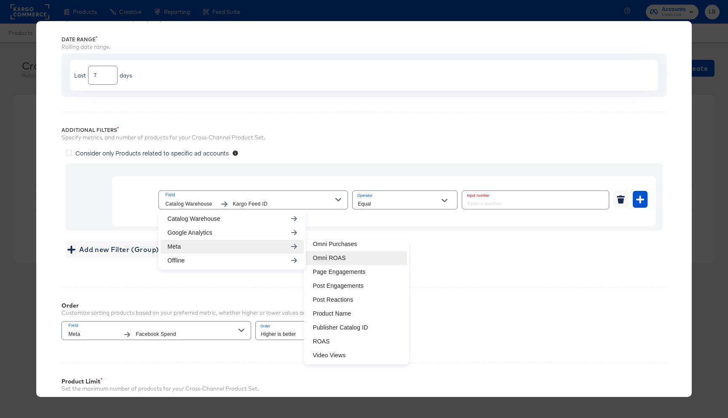
scroll to position [64, 0]
click at [464, 287] on div "Order Customize sorting products based on your preferred metric, whether higher…" at bounding box center [364, 316] width 605 height 61
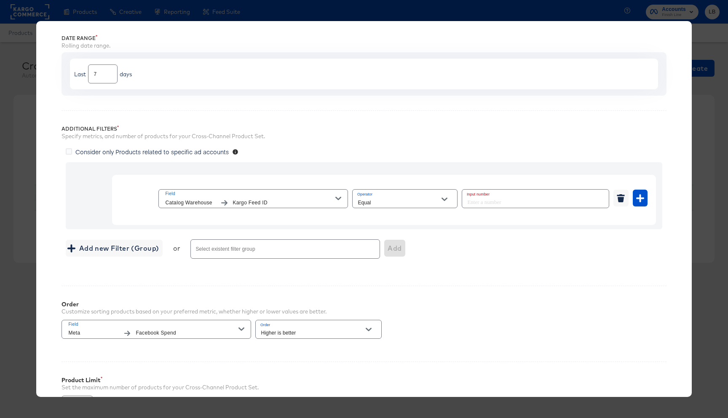
click at [716, 41] on div "× + New Cross-Channel Product Set Filters Input filters to limit the scope of y…" at bounding box center [364, 209] width 728 height 418
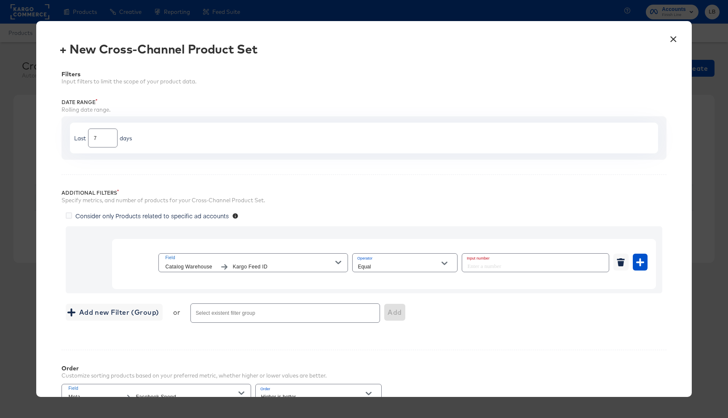
click at [673, 37] on button "×" at bounding box center [673, 36] width 15 height 15
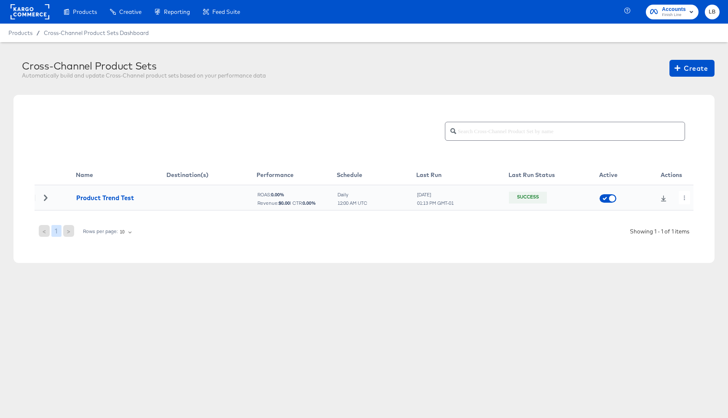
click at [24, 15] on rect at bounding box center [30, 11] width 39 height 15
